Goal: Task Accomplishment & Management: Manage account settings

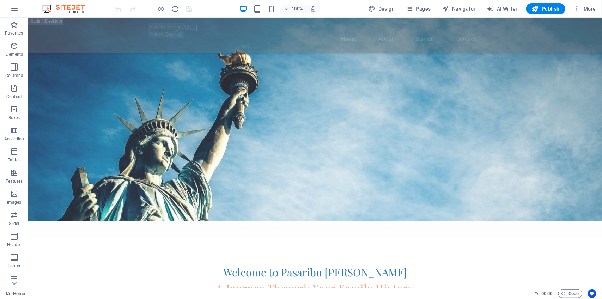
scroll to position [30, 0]
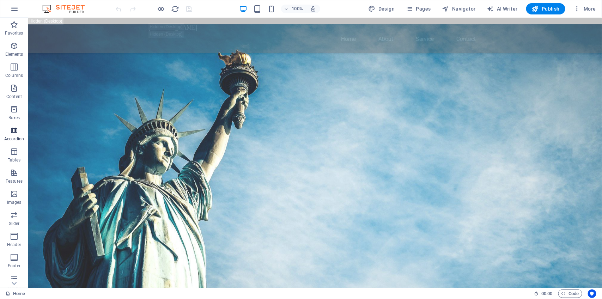
click at [13, 130] on icon "button" at bounding box center [14, 130] width 8 height 8
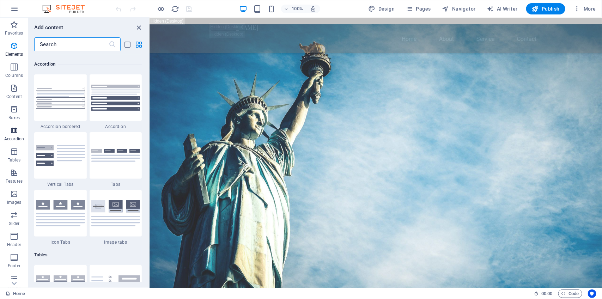
scroll to position [2251, 0]
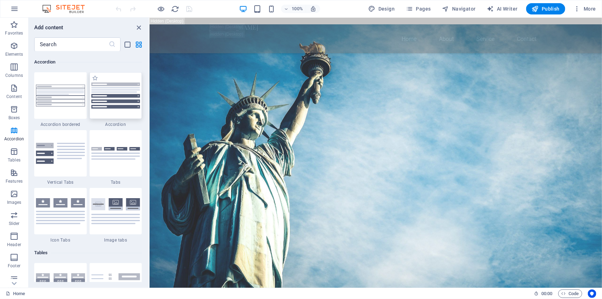
click at [107, 102] on img at bounding box center [115, 96] width 49 height 26
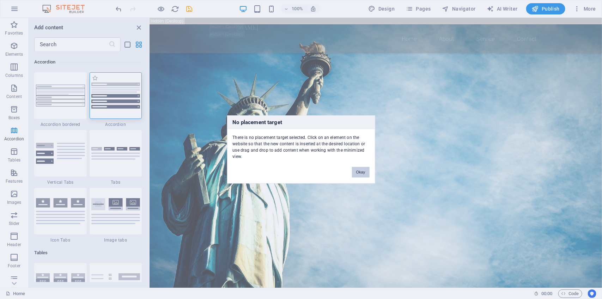
click at [113, 99] on div "No placement target There is no placement target selected. Click on an element …" at bounding box center [301, 149] width 602 height 299
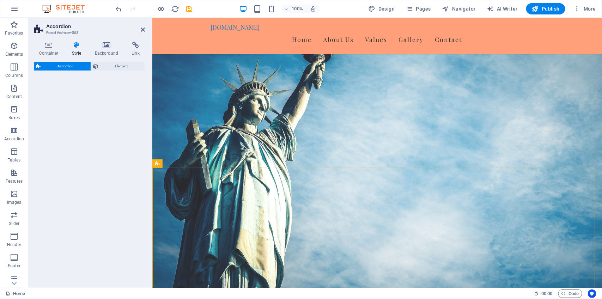
select select "rem"
select select "preset-accordion-v3-default"
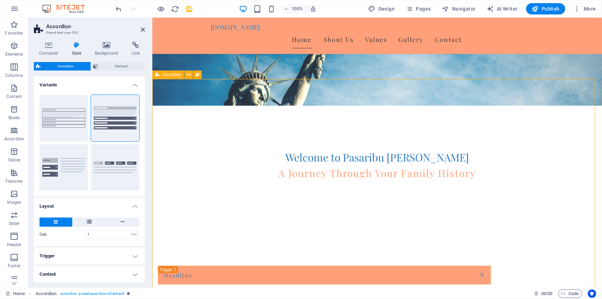
scroll to position [127, 0]
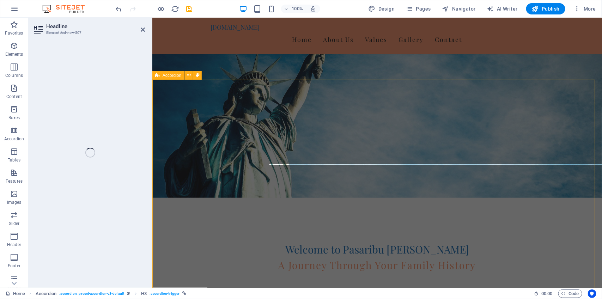
select select "rem"
select select "preset-accordion-v3-default"
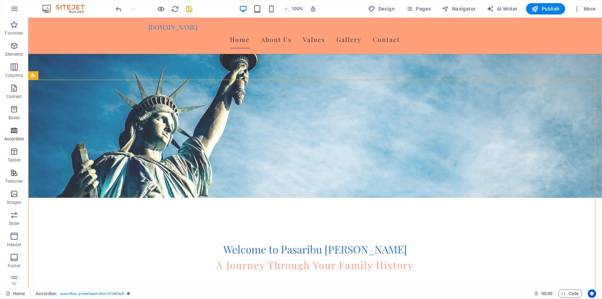
click at [17, 136] on p "Accordion" at bounding box center [14, 139] width 20 height 6
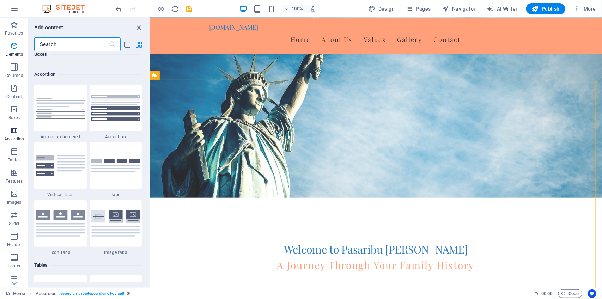
scroll to position [2251, 0]
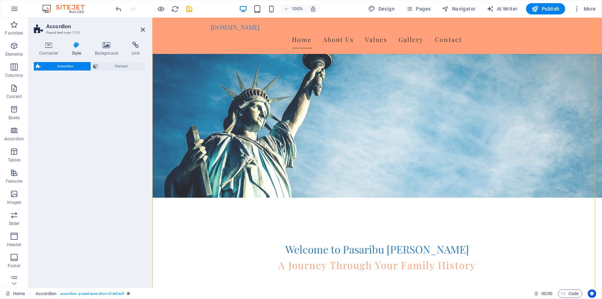
select select "rem"
select select "preset-accordion-v3-default"
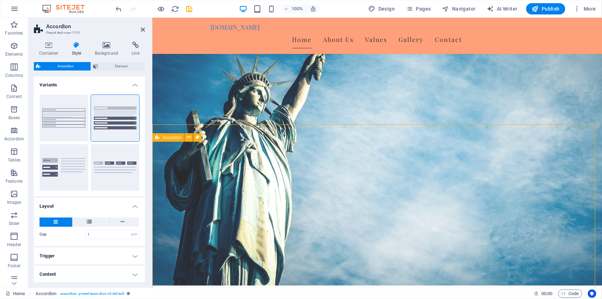
scroll to position [150, 0]
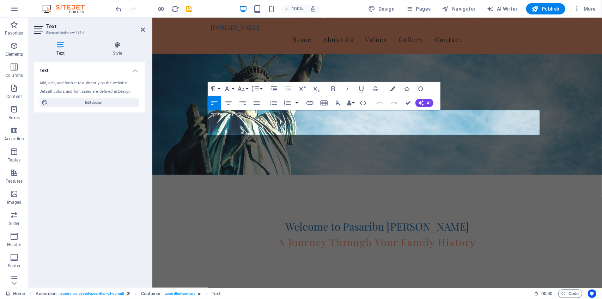
drag, startPoint x: 337, startPoint y: 94, endPoint x: 325, endPoint y: 105, distance: 16.0
click at [325, 105] on icon "button" at bounding box center [324, 103] width 8 height 8
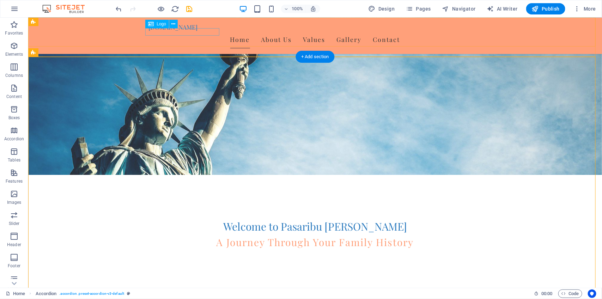
drag, startPoint x: 171, startPoint y: 34, endPoint x: 173, endPoint y: 30, distance: 4.3
click at [172, 30] on div "[DOMAIN_NAME]" at bounding box center [314, 26] width 333 height 7
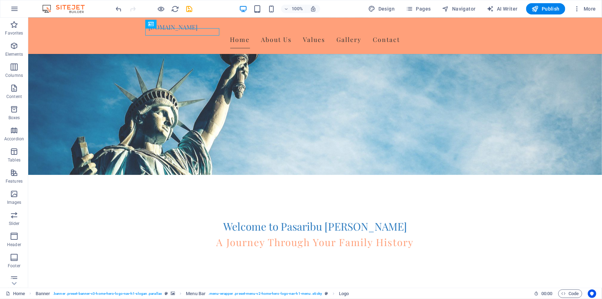
scroll to position [272, 0]
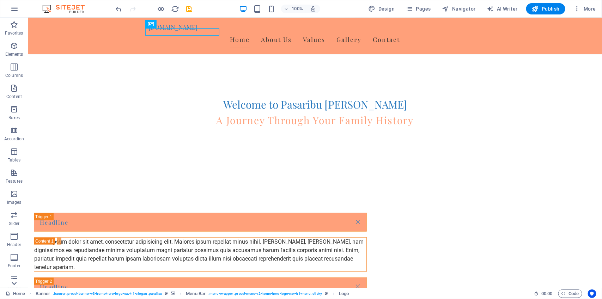
click at [15, 284] on icon at bounding box center [14, 283] width 5 height 3
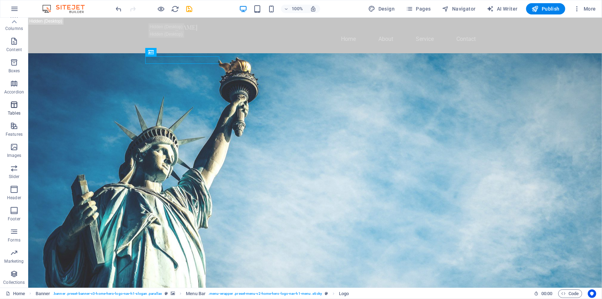
scroll to position [0, 0]
click at [13, 94] on p "Content" at bounding box center [14, 97] width 16 height 6
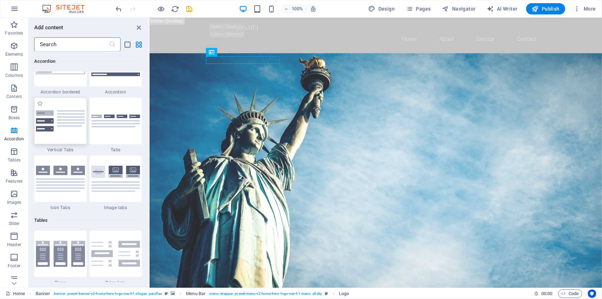
scroll to position [2284, 0]
click at [427, 8] on span "Pages" at bounding box center [418, 8] width 25 height 7
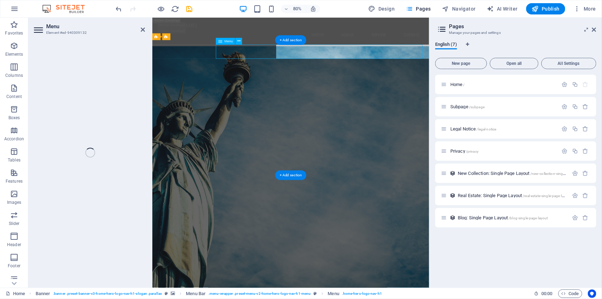
select select
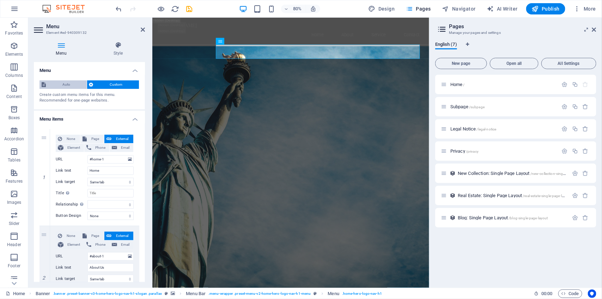
click at [64, 84] on span "Auto" at bounding box center [66, 84] width 37 height 8
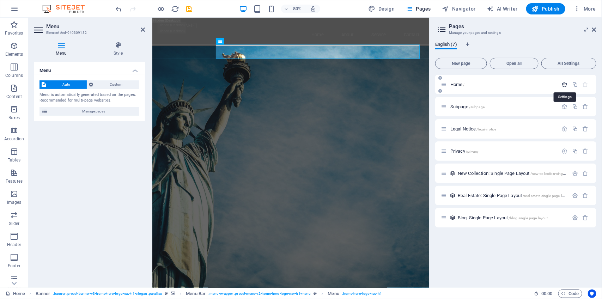
click at [565, 83] on icon "button" at bounding box center [565, 84] width 6 height 6
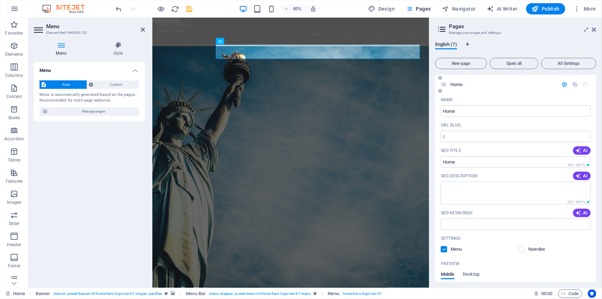
click at [445, 249] on label at bounding box center [444, 249] width 6 height 6
click at [0, 0] on input "checkbox" at bounding box center [0, 0] width 0 height 0
click at [563, 83] on icon "button" at bounding box center [565, 84] width 6 height 6
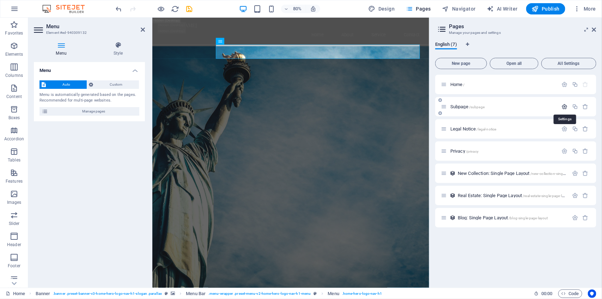
click at [565, 105] on icon "button" at bounding box center [565, 107] width 6 height 6
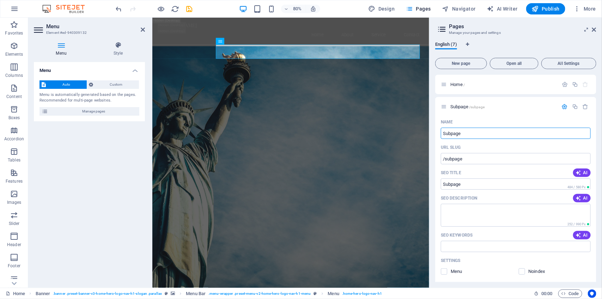
drag, startPoint x: 487, startPoint y: 130, endPoint x: 431, endPoint y: 117, distance: 57.1
click at [431, 117] on div "English (7) New page Open all All Settings Home / Subpage /subpage Name Subpage…" at bounding box center [516, 162] width 172 height 252
type input "Pangi"
type input "/pangi"
type input "Pangi"
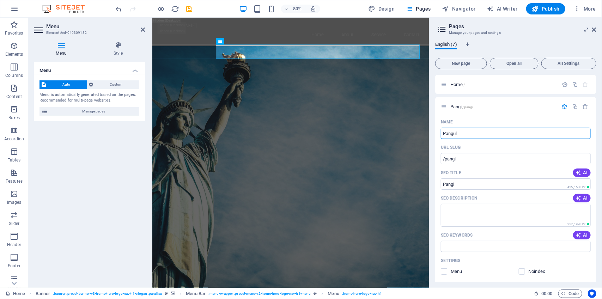
type input "Pangulu"
type input "/pang"
type input "Pang"
type input "[PERSON_NAME]"
type input "/pangulu"
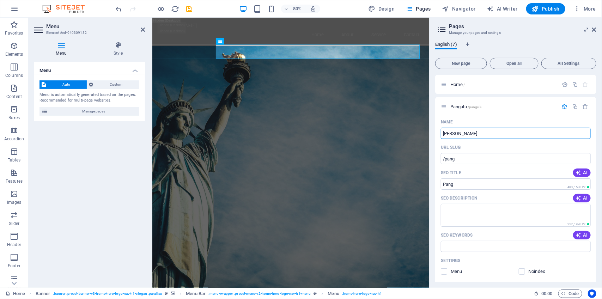
type input "Pangulu"
type input "[PERSON_NAME][DATE]"
type input "/pangulu-[DATE]"
type input "[PERSON_NAME][DATE]"
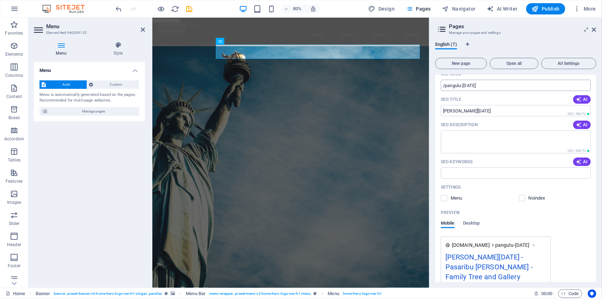
scroll to position [81, 0]
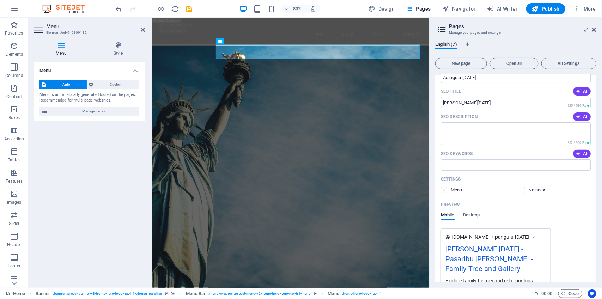
type input "[PERSON_NAME][DATE]"
click at [443, 190] on label at bounding box center [444, 190] width 6 height 6
click at [0, 0] on input "checkbox" at bounding box center [0, 0] width 0 height 0
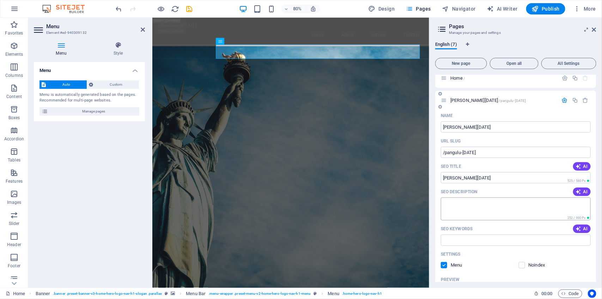
scroll to position [0, 0]
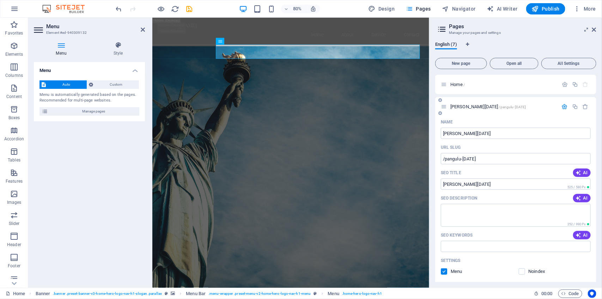
click at [563, 106] on icon "button" at bounding box center [565, 107] width 6 height 6
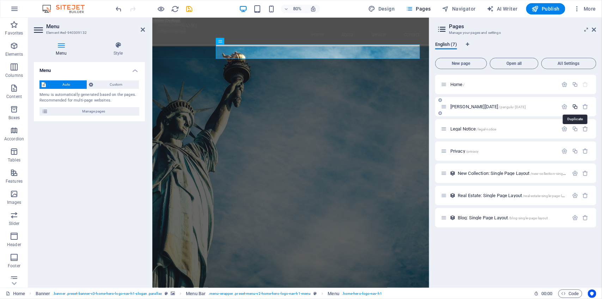
click at [576, 106] on icon "button" at bounding box center [575, 107] width 6 height 6
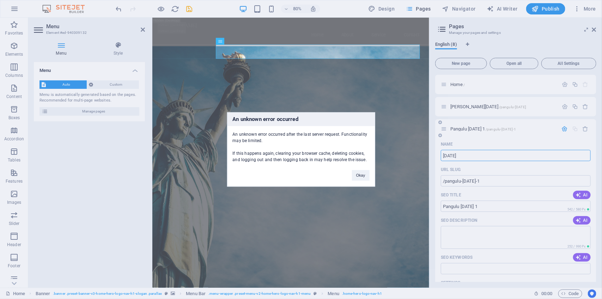
type input "[DATE]"
type input "/raja"
type input "[DATE]"
click at [368, 176] on button "Okay" at bounding box center [361, 175] width 18 height 11
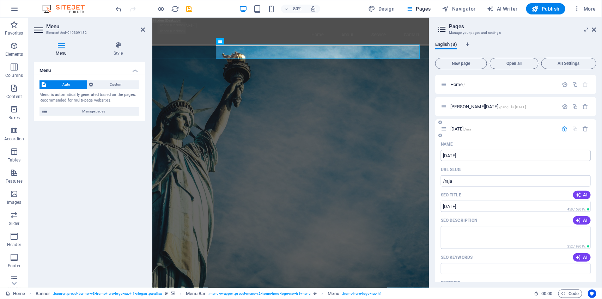
click at [497, 157] on input "[DATE]" at bounding box center [516, 155] width 150 height 11
type input "[DATE] Pult"
type input "/raja-pu"
type input "[DATE] Pu"
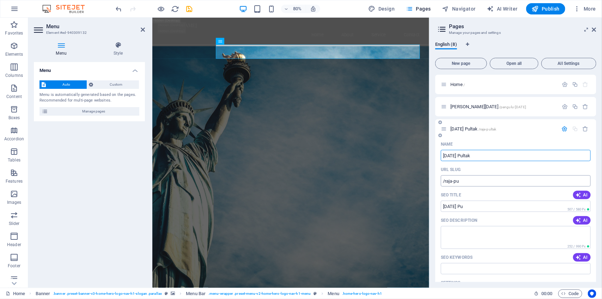
type input "[DATE] Pultak"
type input "/raja-pultak"
type input "[DATE] Pultak"
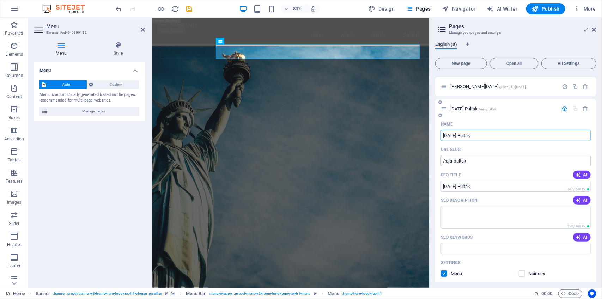
scroll to position [24, 0]
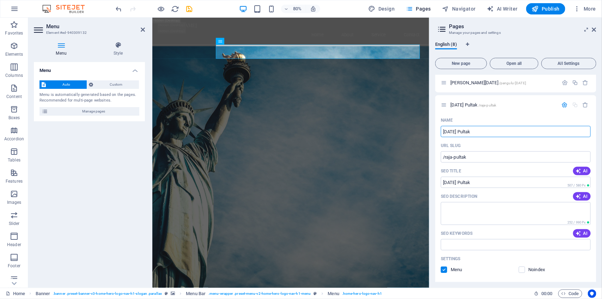
type input "[DATE] Pultak"
click at [563, 104] on icon "button" at bounding box center [565, 105] width 6 height 6
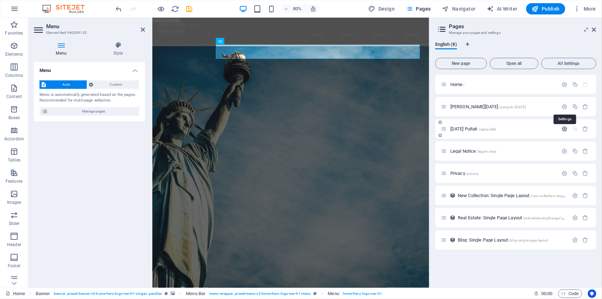
scroll to position [0, 0]
click at [577, 107] on icon "button" at bounding box center [575, 107] width 6 height 6
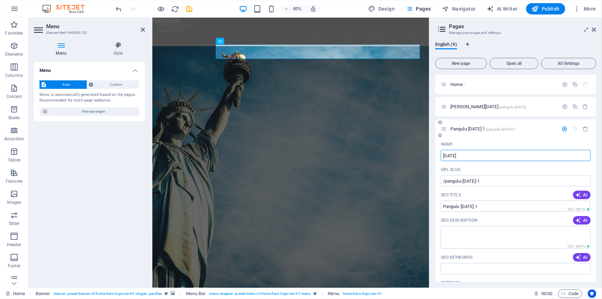
type input "[DATE][PERSON_NAME]"
type input "/raja"
type input "[DATE]"
type input "[DATE][PERSON_NAME]"
type input "/raja-gordang"
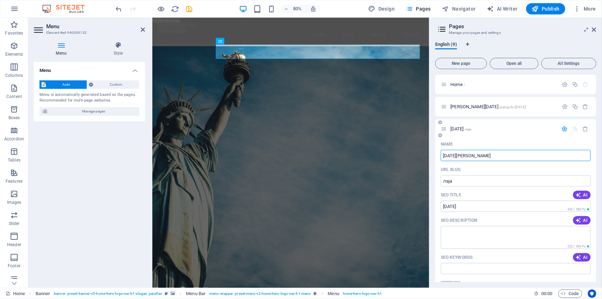
type input "[DATE][PERSON_NAME]"
click at [563, 129] on icon "button" at bounding box center [565, 129] width 6 height 6
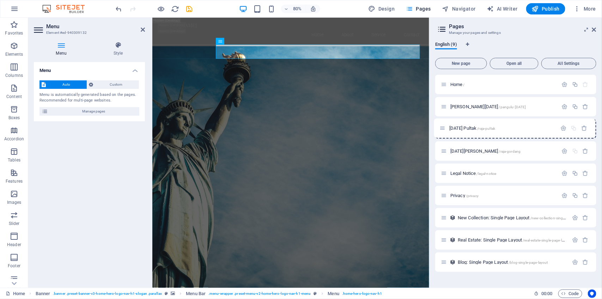
drag, startPoint x: 445, startPoint y: 151, endPoint x: 444, endPoint y: 126, distance: 25.1
click at [444, 126] on div "Home / [PERSON_NAME][DATE] /pangulu-[DATE] [DATE][PERSON_NAME] /raja-gordang [D…" at bounding box center [515, 173] width 161 height 197
click at [564, 174] on icon "button" at bounding box center [565, 173] width 6 height 6
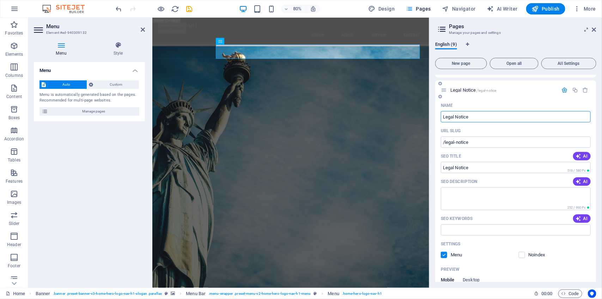
scroll to position [91, 0]
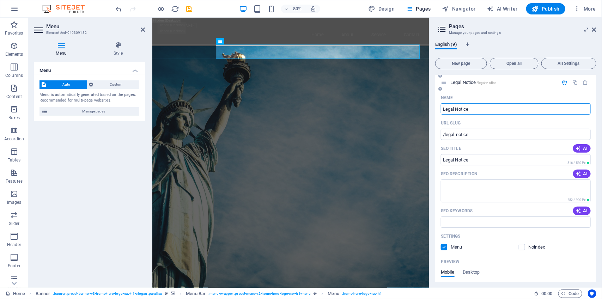
click at [444, 246] on label at bounding box center [444, 247] width 6 height 6
click at [0, 0] on input "checkbox" at bounding box center [0, 0] width 0 height 0
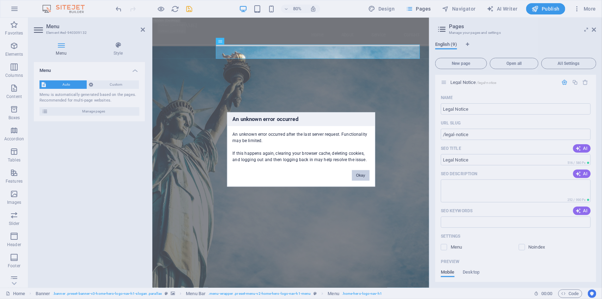
click at [360, 174] on button "Okay" at bounding box center [361, 175] width 18 height 11
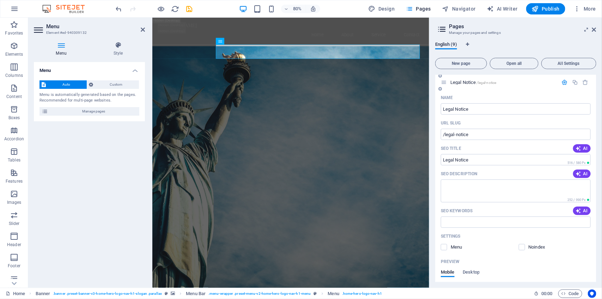
scroll to position [40, 0]
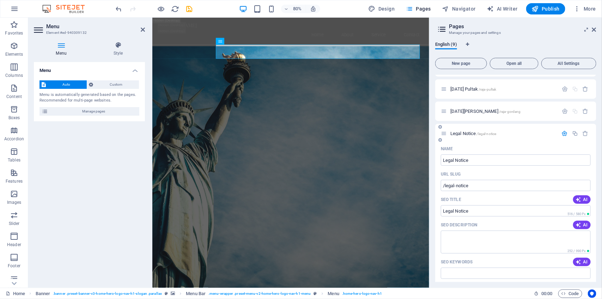
click at [564, 132] on icon "button" at bounding box center [565, 133] width 6 height 6
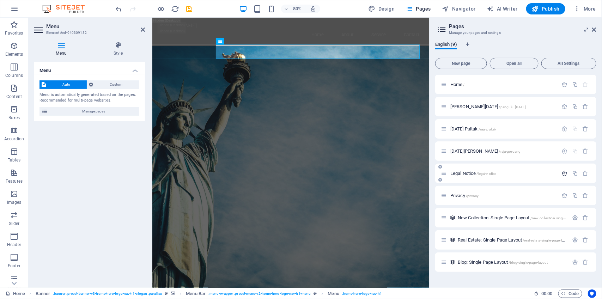
scroll to position [0, 0]
click at [566, 196] on icon "button" at bounding box center [565, 196] width 6 height 6
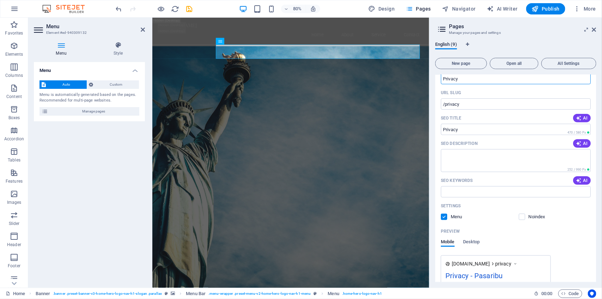
scroll to position [156, 0]
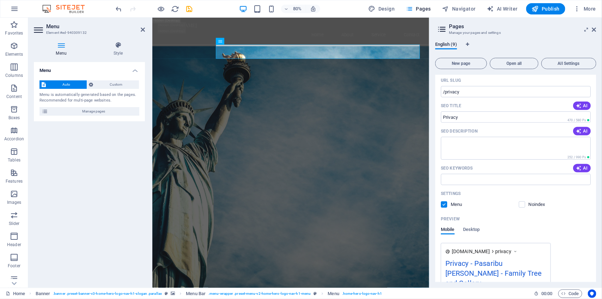
click at [447, 205] on span at bounding box center [449, 205] width 4 height 4
click at [444, 204] on label at bounding box center [444, 204] width 6 height 6
click at [0, 0] on input "checkbox" at bounding box center [0, 0] width 0 height 0
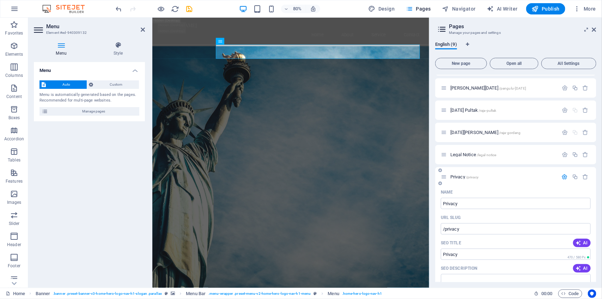
scroll to position [13, 0]
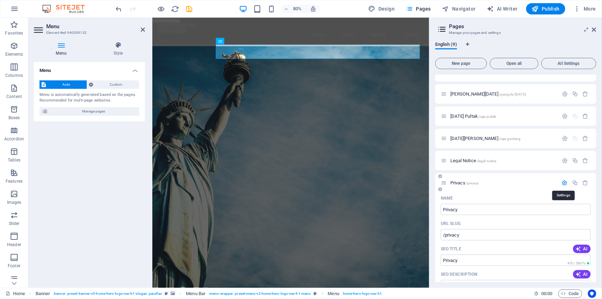
click at [564, 182] on icon "button" at bounding box center [565, 183] width 6 height 6
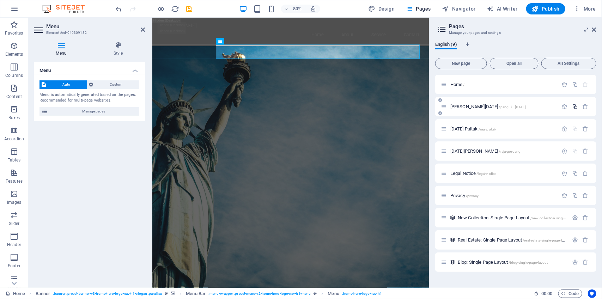
click at [577, 107] on icon "button" at bounding box center [575, 107] width 6 height 6
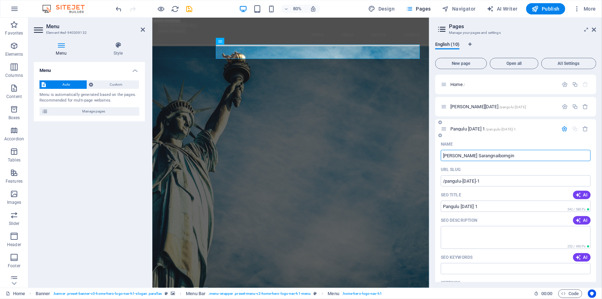
type input "[PERSON_NAME] Sarangnaiborngin"
type input "/[PERSON_NAME]-sarangnaiborngin"
type input "[PERSON_NAME] Sarangnaiborngin"
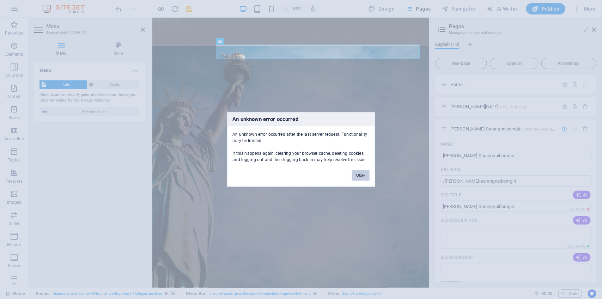
click at [365, 177] on button "Okay" at bounding box center [361, 175] width 18 height 11
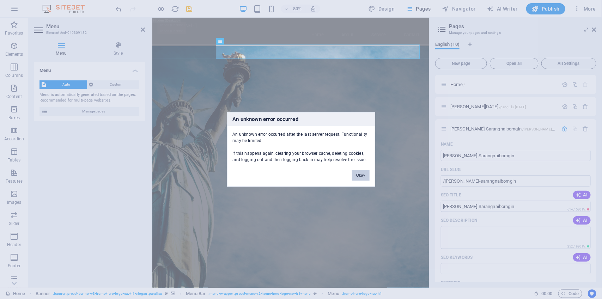
click at [358, 175] on button "Okay" at bounding box center [361, 175] width 18 height 11
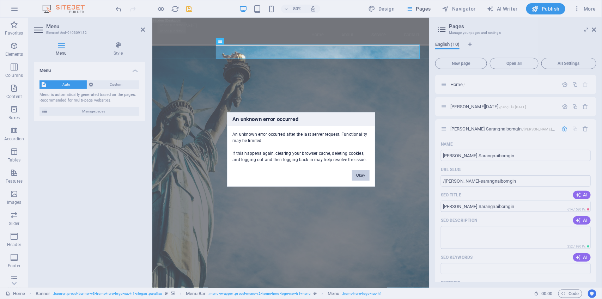
click at [363, 175] on button "Okay" at bounding box center [361, 175] width 18 height 11
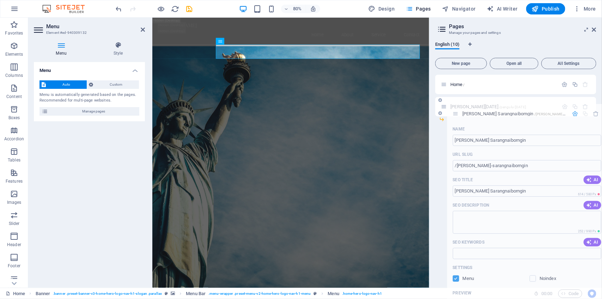
drag, startPoint x: 445, startPoint y: 127, endPoint x: 458, endPoint y: 110, distance: 21.2
click at [458, 110] on div "Home / [PERSON_NAME][DATE] /pangulu-[DATE][PERSON_NAME] [PERSON_NAME] /[PERSON_…" at bounding box center [515, 173] width 161 height 197
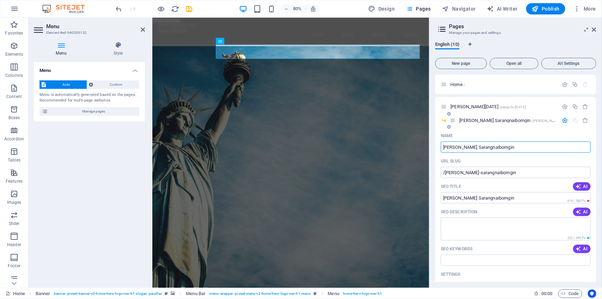
click at [564, 118] on icon "button" at bounding box center [565, 120] width 6 height 6
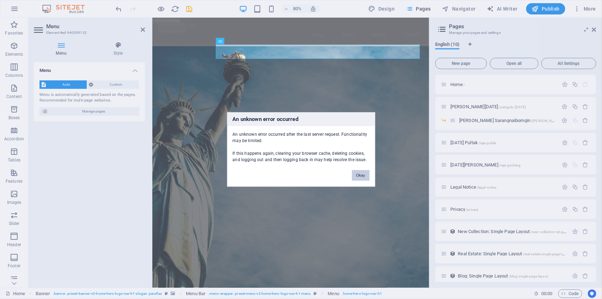
click at [360, 175] on button "Okay" at bounding box center [361, 175] width 18 height 11
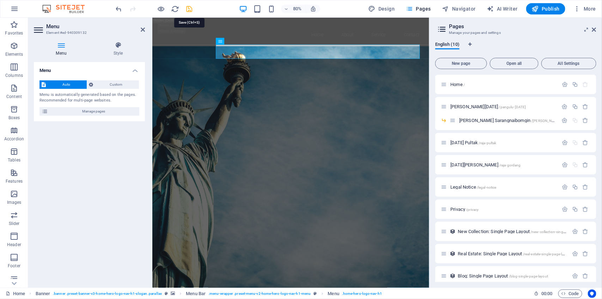
click at [190, 12] on icon "save" at bounding box center [190, 9] width 8 height 8
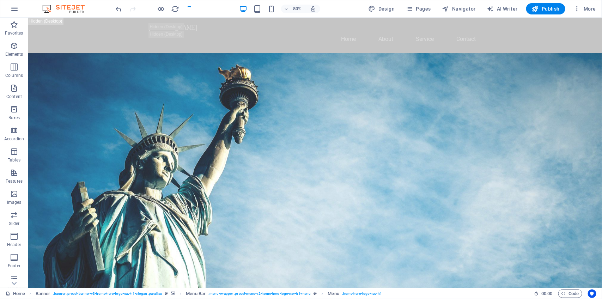
checkbox input "false"
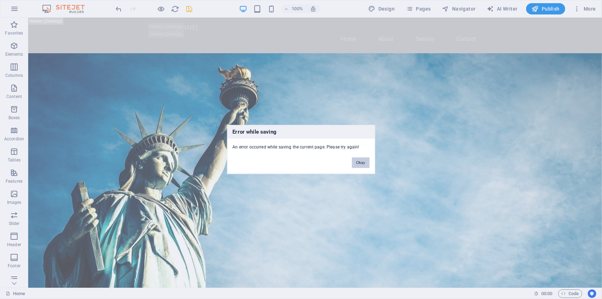
click at [362, 162] on button "Okay" at bounding box center [361, 163] width 18 height 11
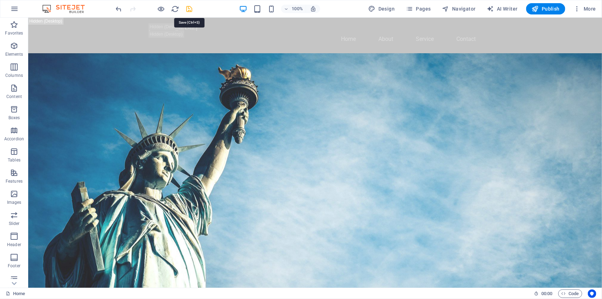
click at [189, 10] on icon "save" at bounding box center [190, 9] width 8 height 8
checkbox input "false"
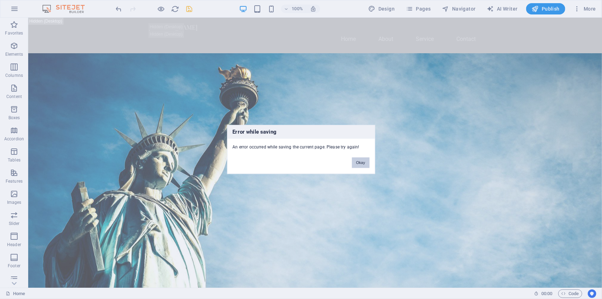
click at [360, 163] on button "Okay" at bounding box center [361, 163] width 18 height 11
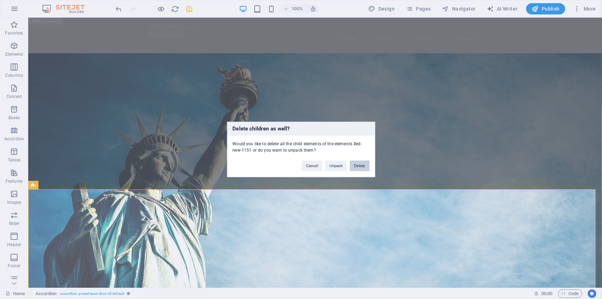
click at [362, 164] on button "Delete" at bounding box center [360, 166] width 20 height 11
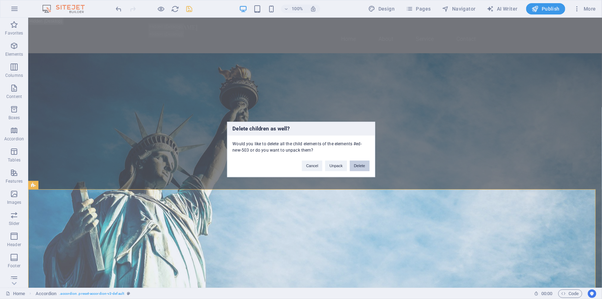
click at [361, 167] on button "Delete" at bounding box center [360, 166] width 20 height 11
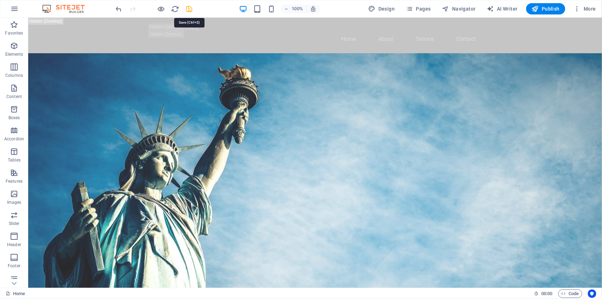
click at [188, 11] on icon "save" at bounding box center [190, 9] width 8 height 8
checkbox input "false"
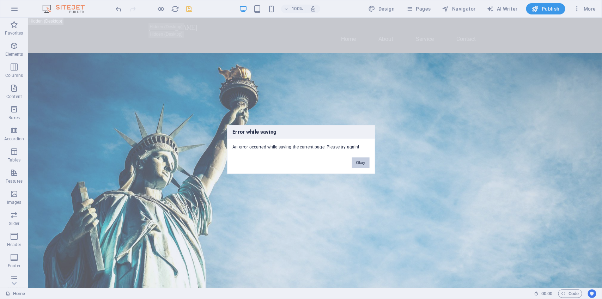
click at [360, 165] on button "Okay" at bounding box center [361, 163] width 18 height 11
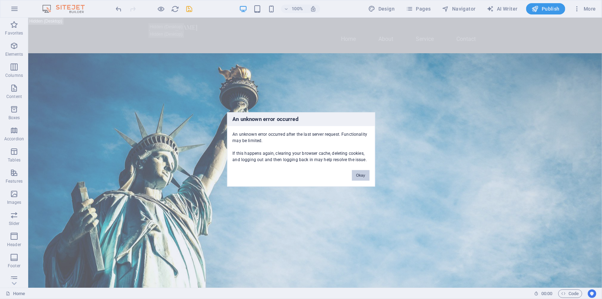
click at [364, 175] on button "Okay" at bounding box center [361, 175] width 18 height 11
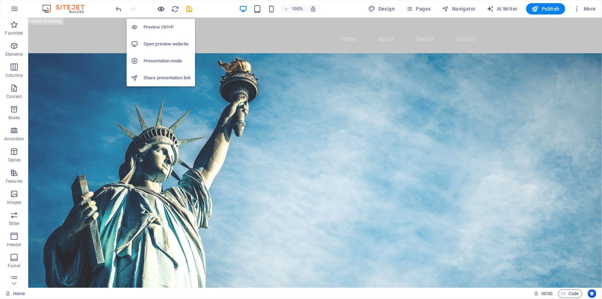
click at [160, 10] on icon "button" at bounding box center [161, 9] width 8 height 8
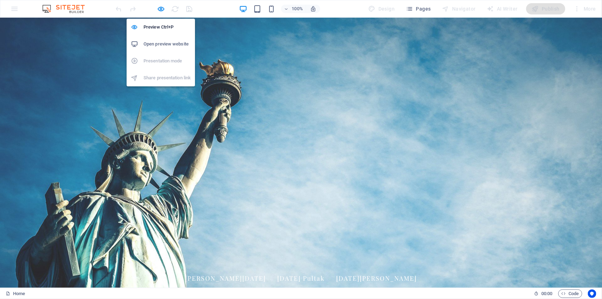
click at [165, 40] on h6 "Open preview website" at bounding box center [167, 44] width 47 height 8
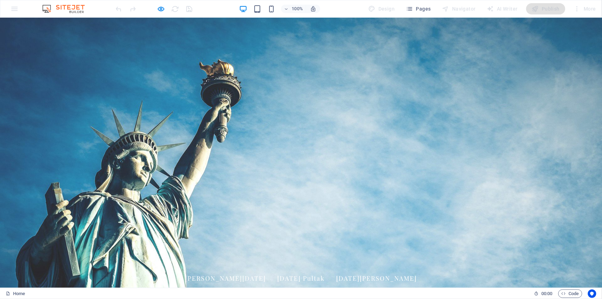
click at [189, 11] on div at bounding box center [154, 8] width 79 height 11
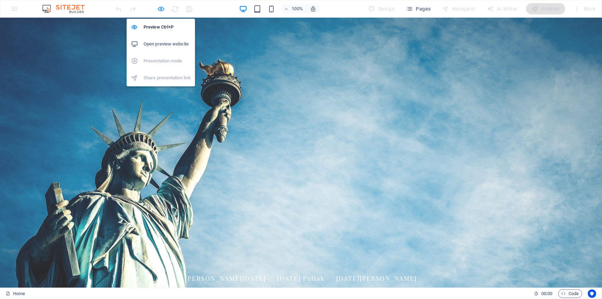
click at [161, 11] on icon "button" at bounding box center [161, 9] width 8 height 8
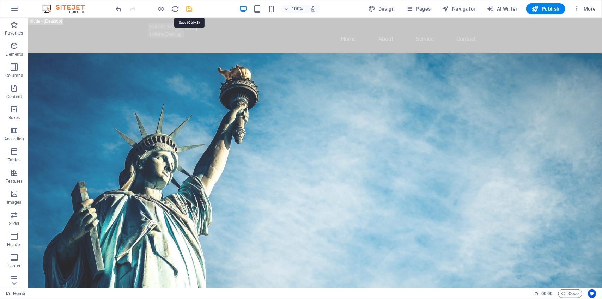
click at [189, 11] on icon "save" at bounding box center [190, 9] width 8 height 8
checkbox input "false"
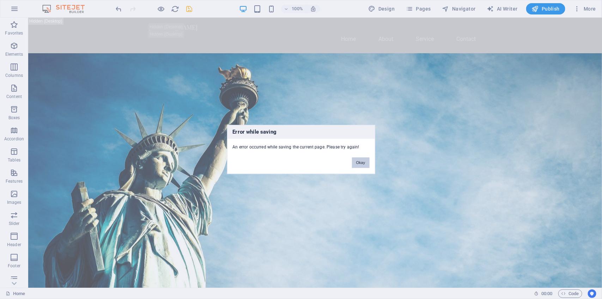
click at [366, 165] on button "Okay" at bounding box center [361, 163] width 18 height 11
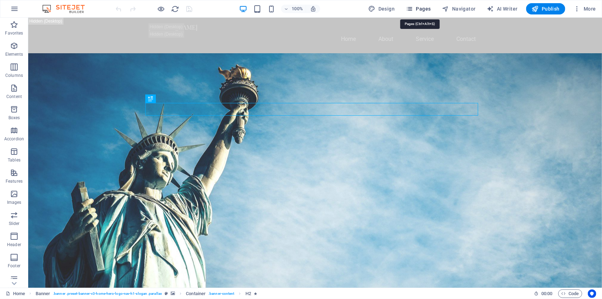
click at [424, 9] on span "Pages" at bounding box center [418, 8] width 25 height 7
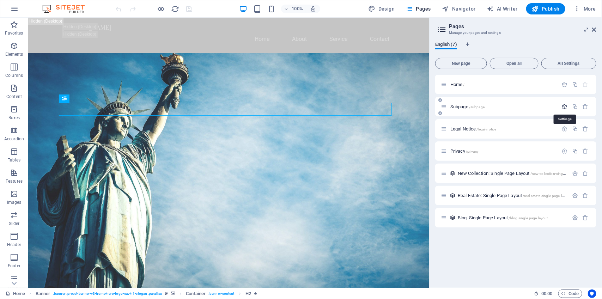
click at [566, 106] on icon "button" at bounding box center [565, 107] width 6 height 6
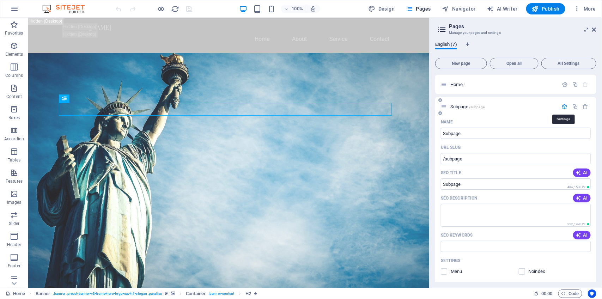
click at [566, 106] on icon "button" at bounding box center [565, 107] width 6 height 6
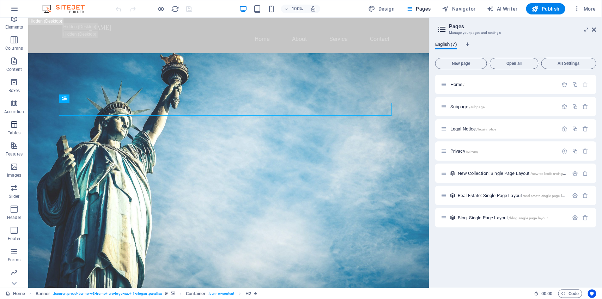
scroll to position [47, 0]
click at [13, 273] on icon "button" at bounding box center [14, 274] width 8 height 8
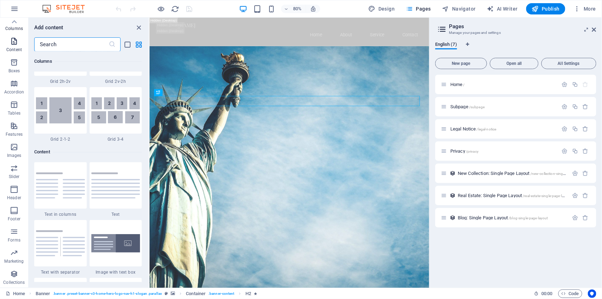
scroll to position [1062, 0]
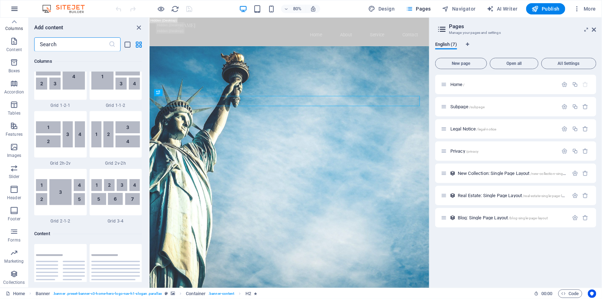
click at [15, 12] on icon "button" at bounding box center [14, 9] width 8 height 8
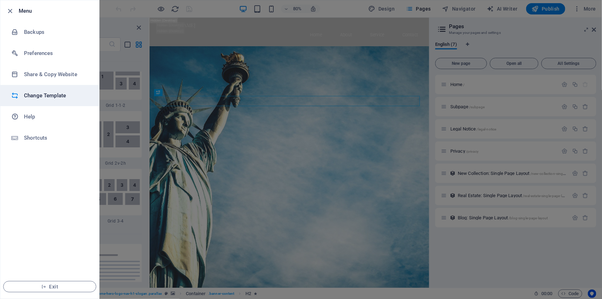
click at [55, 93] on h6 "Change Template" at bounding box center [56, 95] width 65 height 8
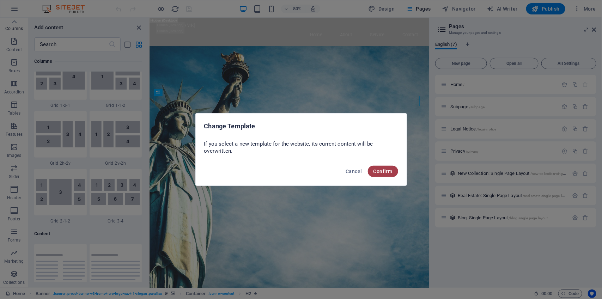
click at [394, 174] on button "Confirm" at bounding box center [383, 171] width 30 height 11
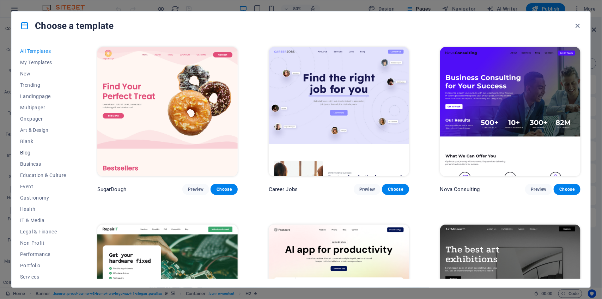
scroll to position [48, 0]
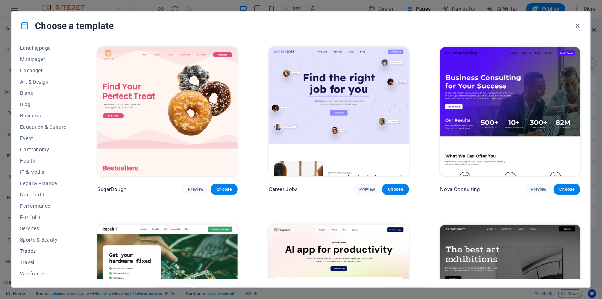
click at [29, 249] on span "Trades" at bounding box center [43, 251] width 46 height 6
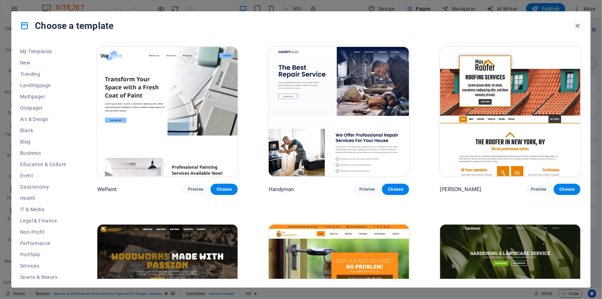
scroll to position [0, 0]
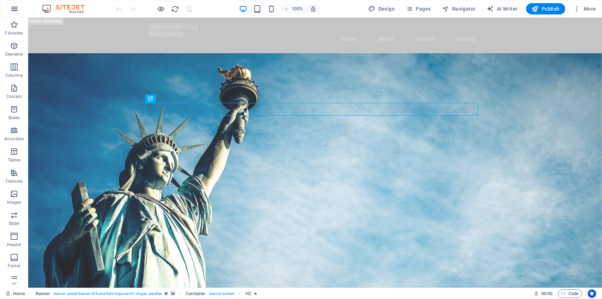
click at [13, 10] on icon "button" at bounding box center [14, 9] width 8 height 8
